Goal: Check status

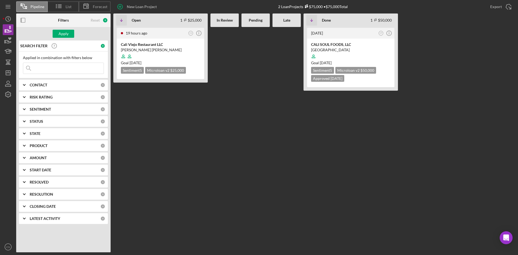
click at [57, 73] on input at bounding box center [63, 68] width 80 height 11
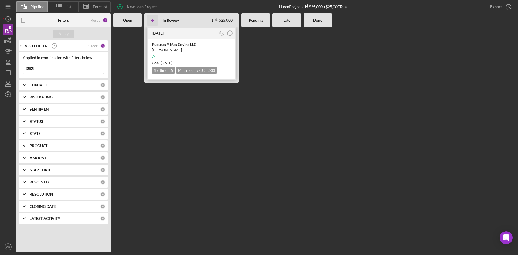
type input "pupu"
click at [169, 52] on div at bounding box center [191, 56] width 79 height 10
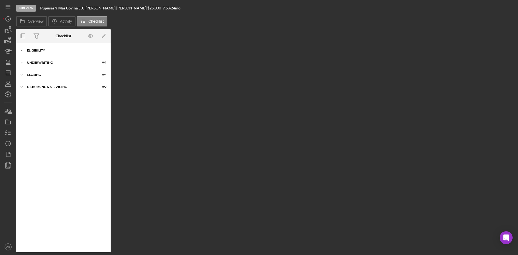
click at [66, 48] on div "Icon/Expander Eligibility 6 / 6" at bounding box center [63, 50] width 94 height 11
